Goal: Check status

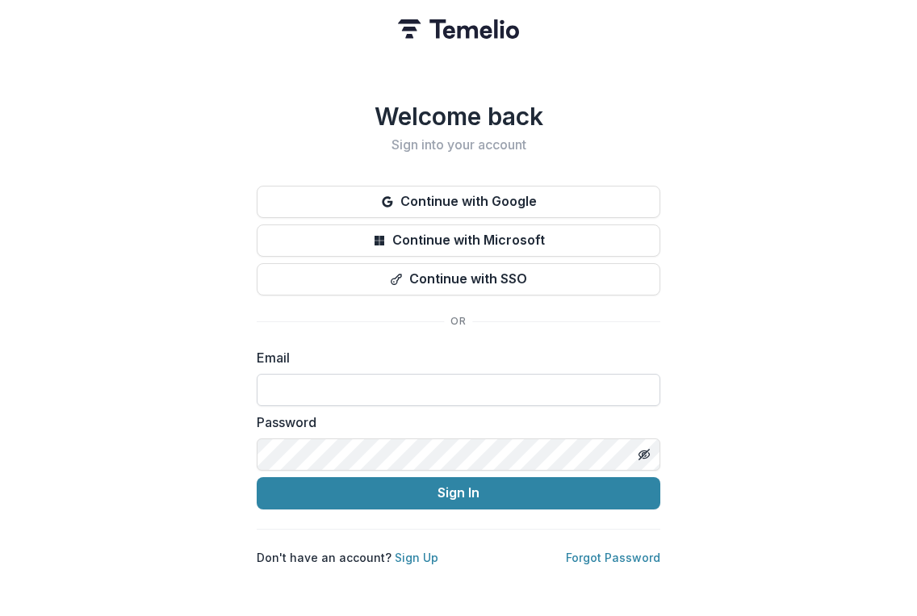
click at [405, 385] on input at bounding box center [458, 390] width 403 height 32
click at [629, 374] on input at bounding box center [458, 390] width 403 height 32
click at [0, 615] on com-1password-button at bounding box center [0, 616] width 0 height 0
type input "**********"
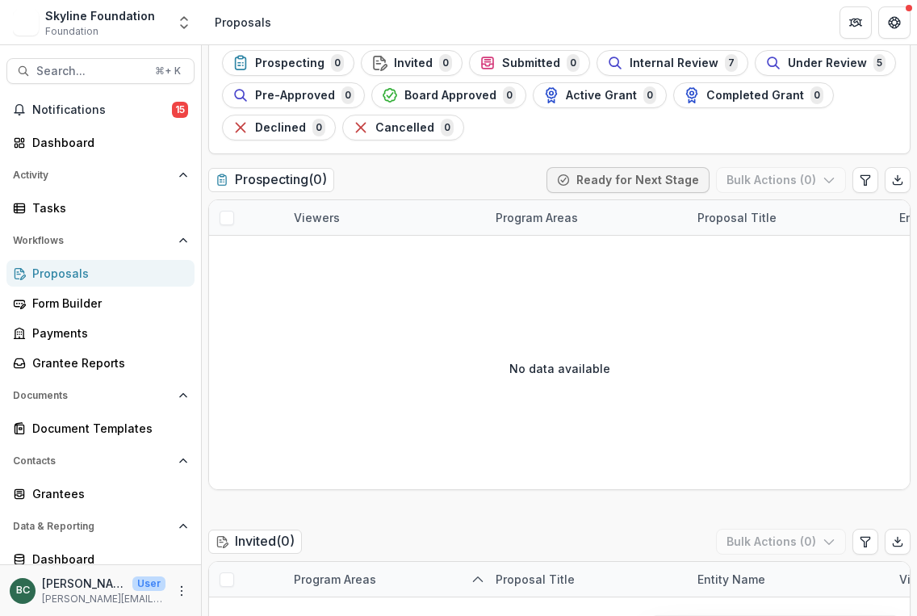
scroll to position [165, 0]
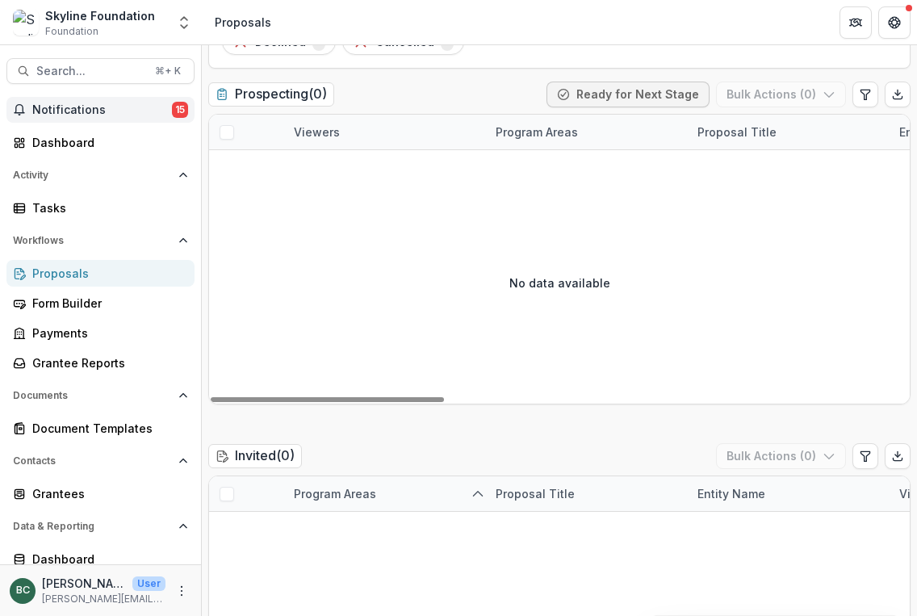
click at [123, 117] on button "Notifications 15" at bounding box center [100, 110] width 188 height 26
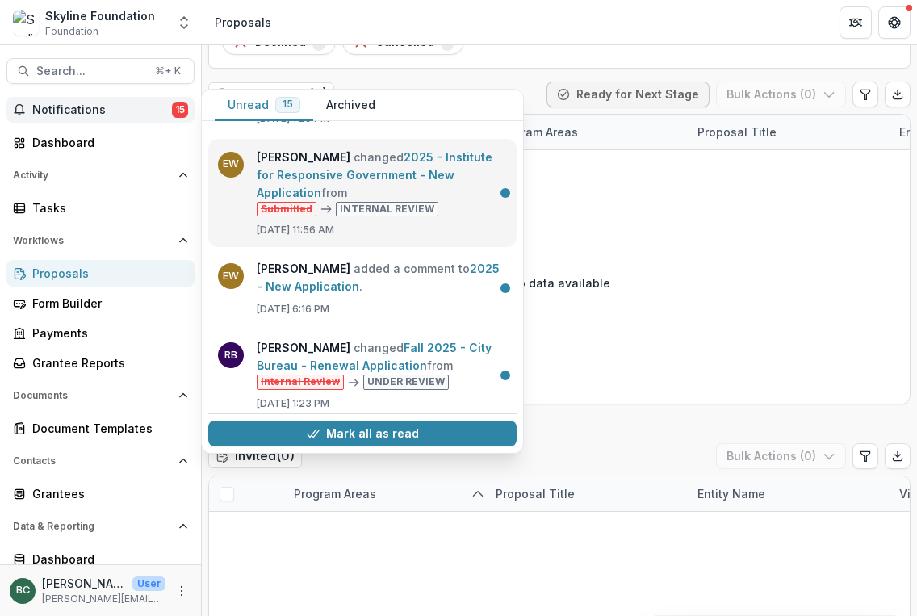
scroll to position [231, 0]
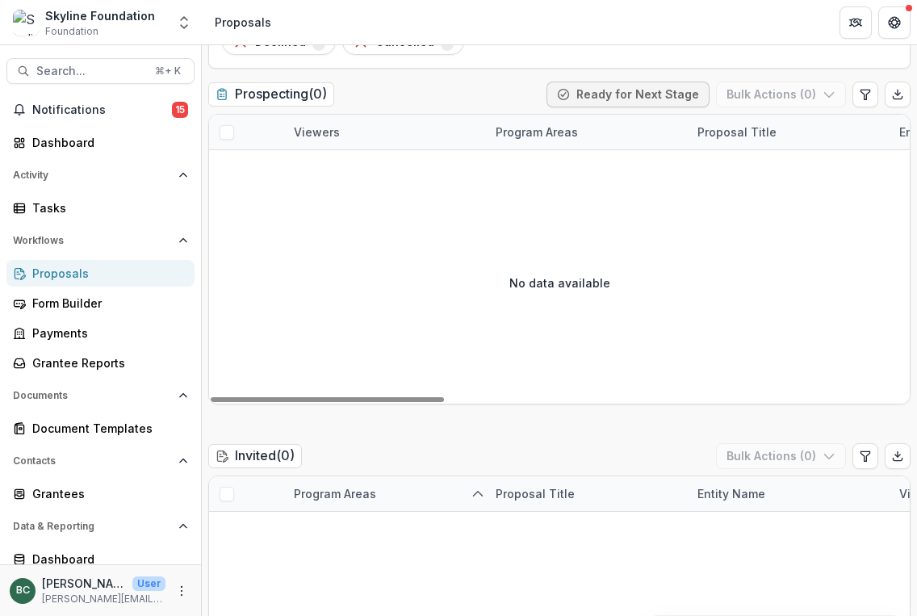
click at [629, 221] on div "No data available" at bounding box center [559, 282] width 700 height 242
click at [110, 115] on span "Notifications" at bounding box center [102, 110] width 140 height 14
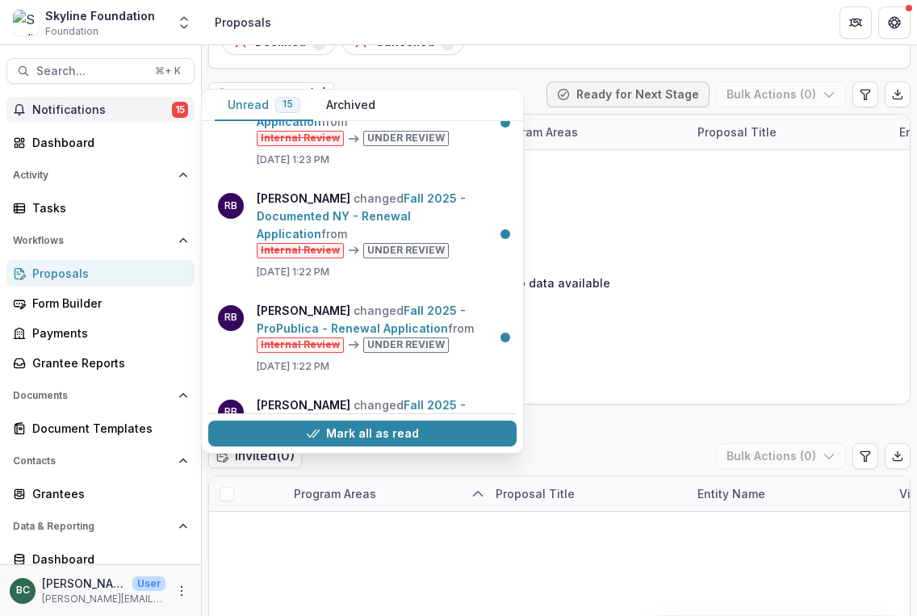
scroll to position [0, 0]
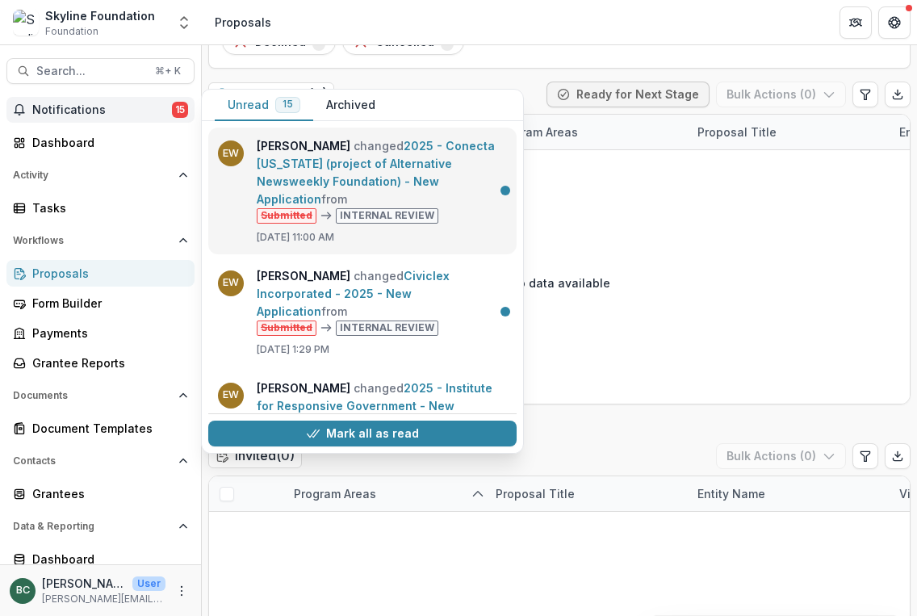
click at [382, 165] on link "2025 - Conecta [US_STATE] (project of Alternative Newsweekly Foundation) - New …" at bounding box center [376, 172] width 238 height 67
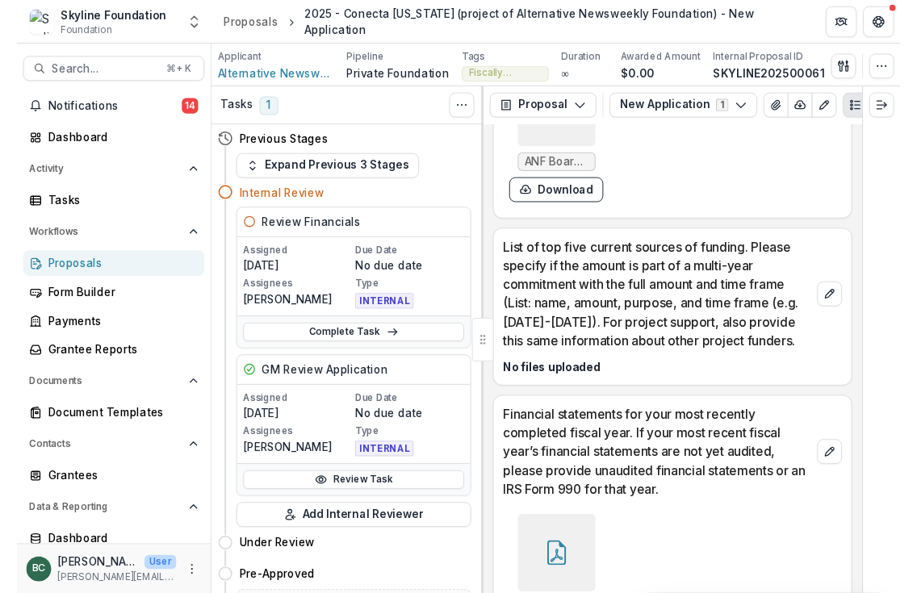
scroll to position [7224, 0]
